Goal: Task Accomplishment & Management: Use online tool/utility

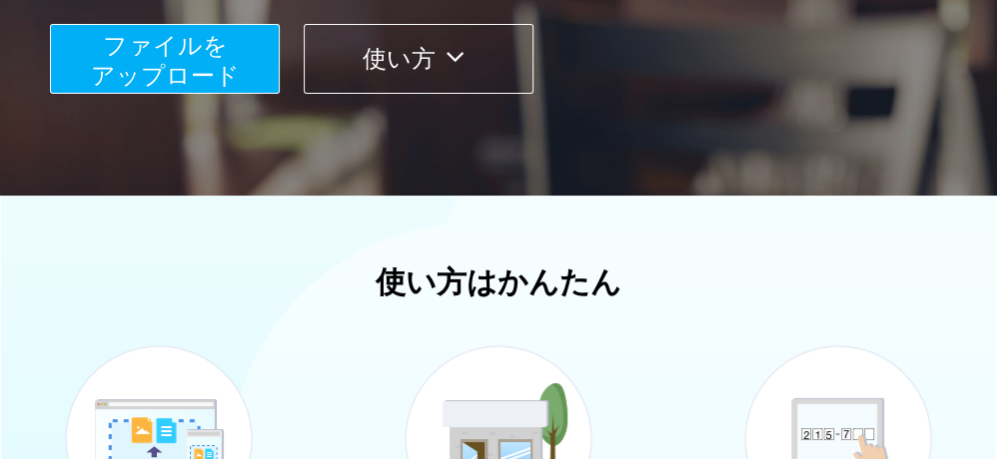
scroll to position [400, 0]
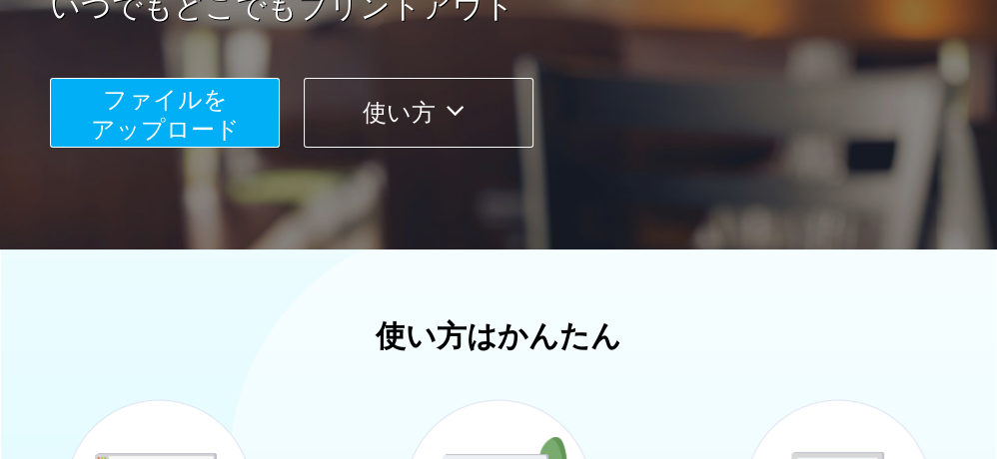
click at [163, 117] on span "ファイルを ​​アップロード" at bounding box center [165, 114] width 149 height 57
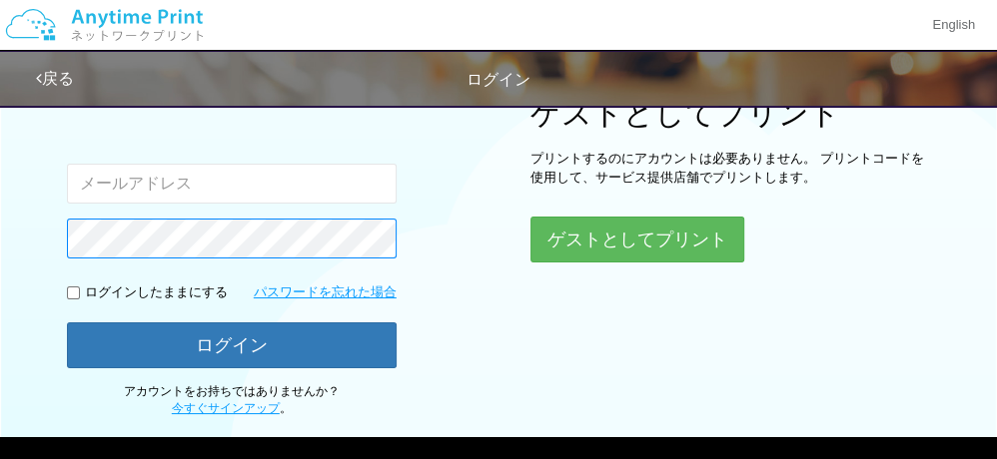
scroll to position [152, 0]
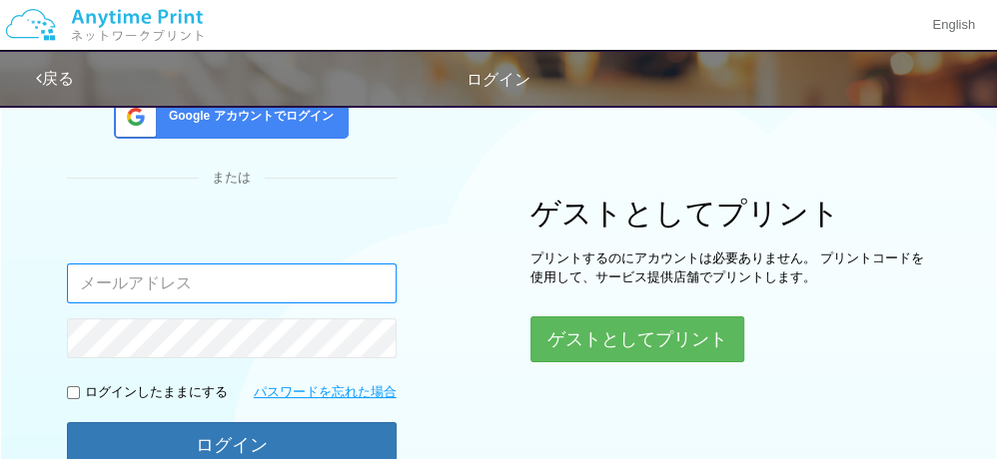
click at [157, 287] on input "email" at bounding box center [232, 284] width 330 height 40
type input "[EMAIL_ADDRESS][DOMAIN_NAME]"
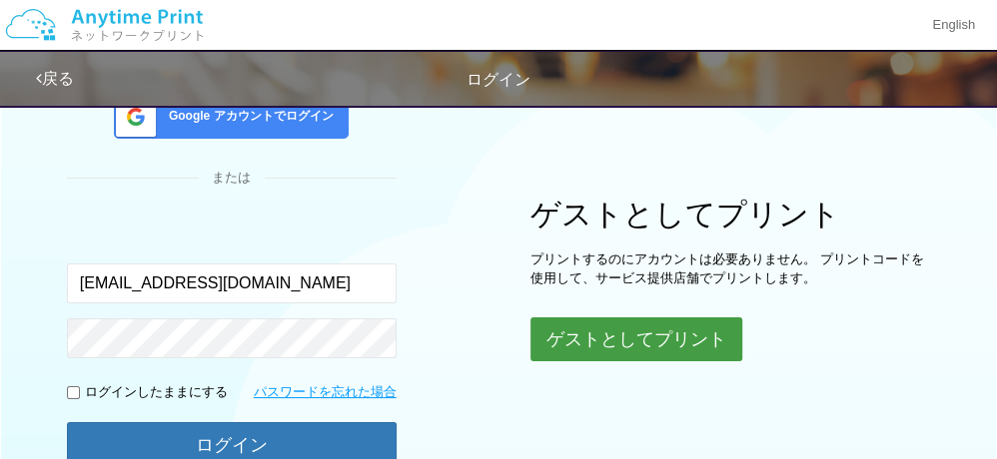
click at [636, 346] on button "ゲストとしてプリント" at bounding box center [636, 340] width 212 height 44
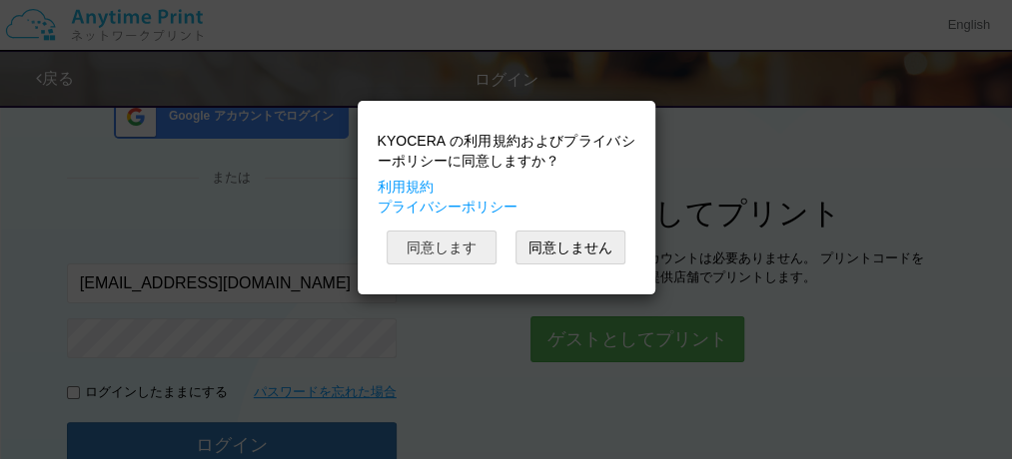
click at [425, 248] on button "同意します" at bounding box center [442, 248] width 110 height 34
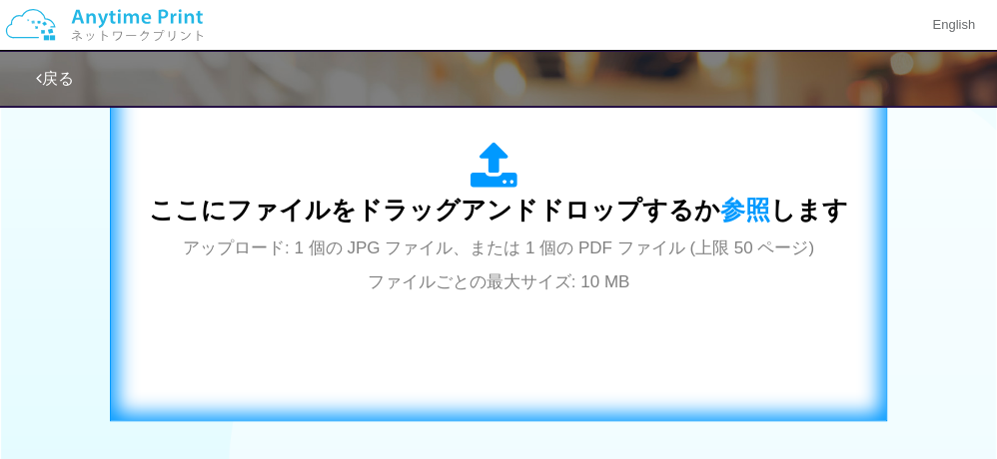
scroll to position [751, 0]
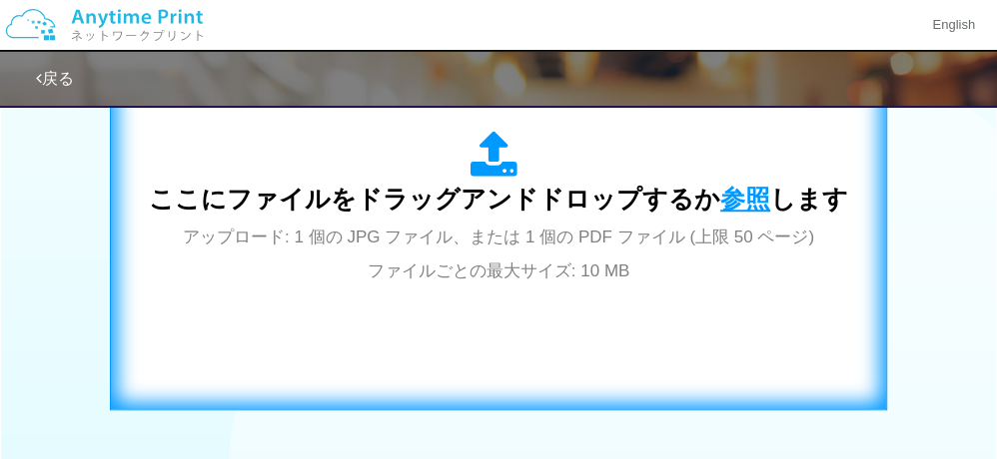
click at [733, 199] on span "参照" at bounding box center [745, 199] width 50 height 28
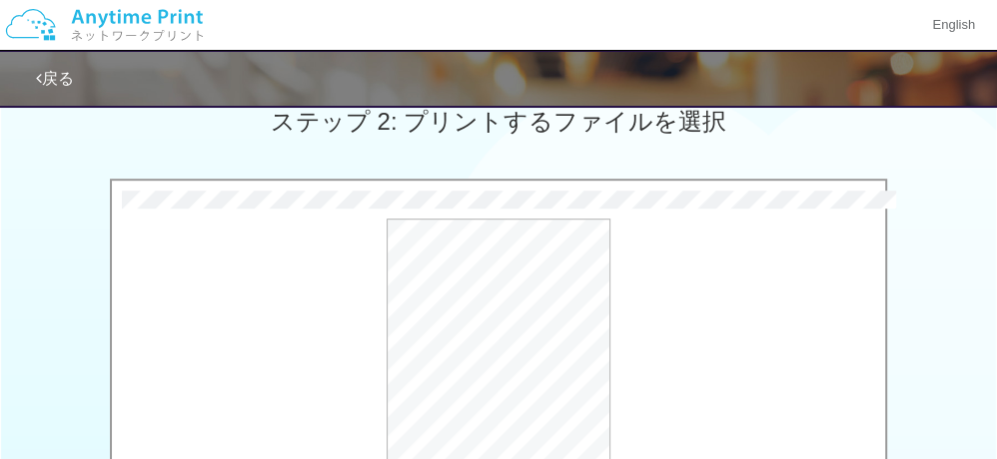
scroll to position [651, 0]
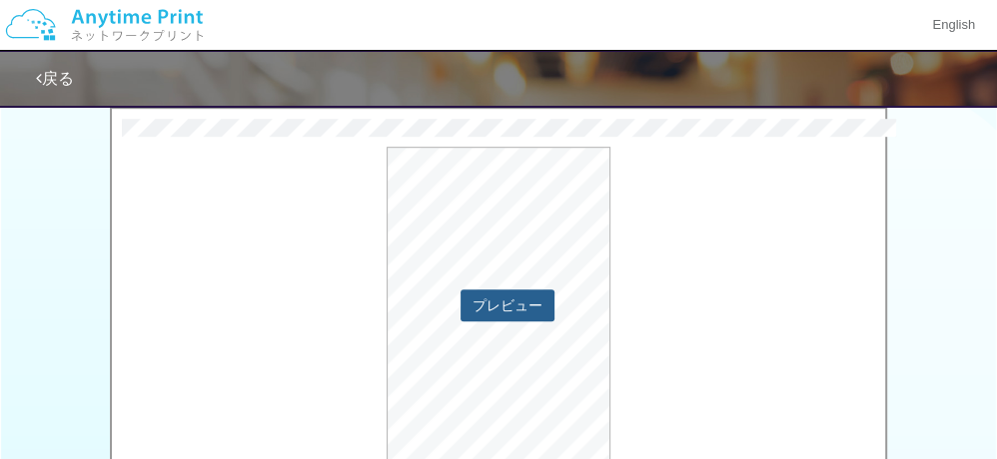
click at [507, 305] on button "プレビュー" at bounding box center [507, 306] width 94 height 32
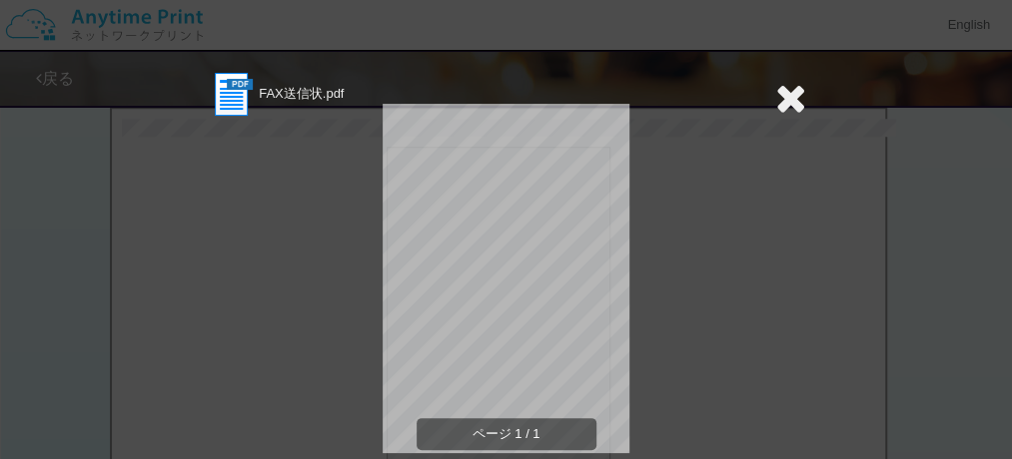
click at [780, 100] on icon at bounding box center [790, 98] width 31 height 40
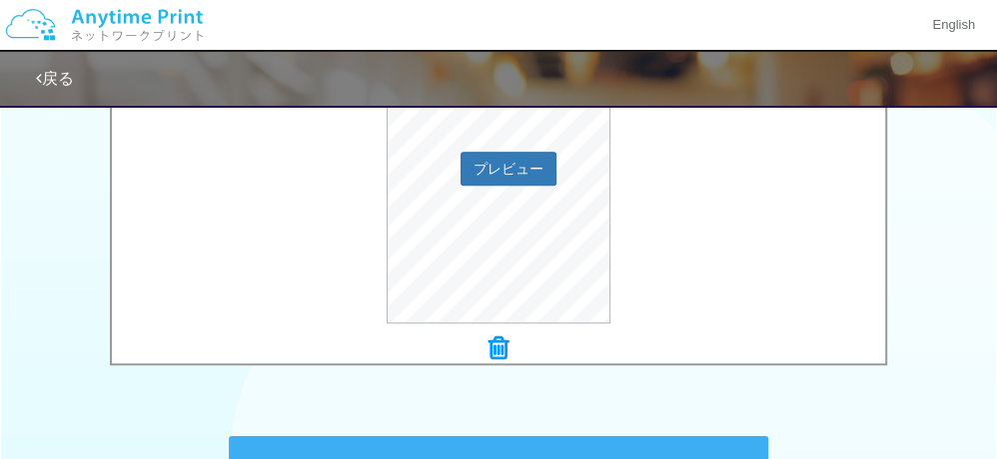
scroll to position [851, 0]
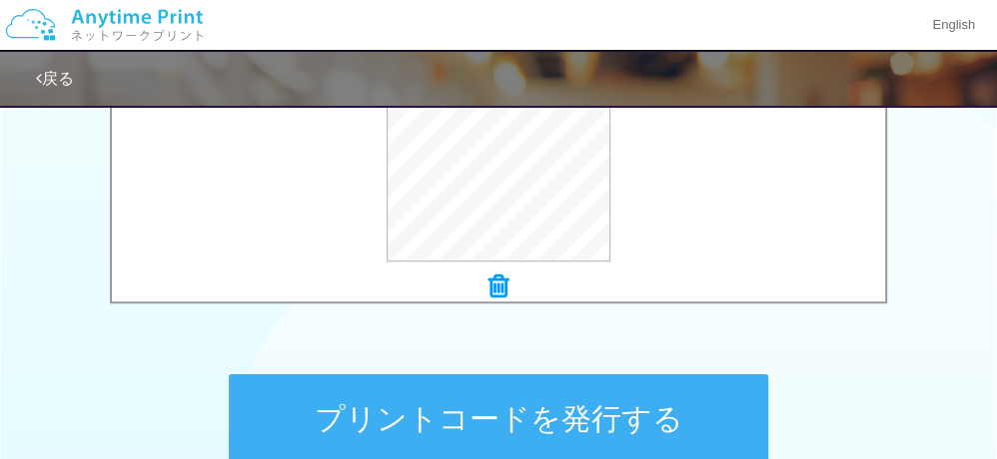
click at [534, 425] on button "プリントコードを発行する" at bounding box center [498, 420] width 539 height 90
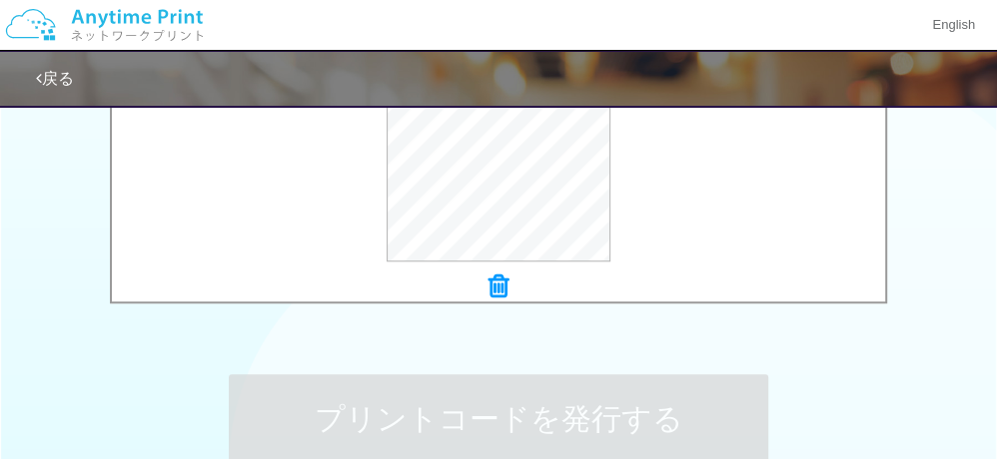
scroll to position [0, 0]
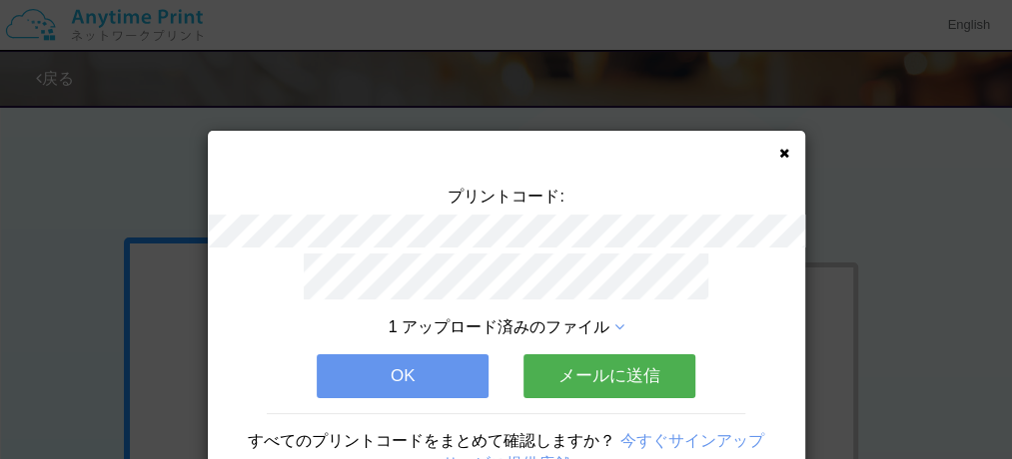
click at [428, 365] on button "OK" at bounding box center [403, 377] width 172 height 44
